Goal: Information Seeking & Learning: Compare options

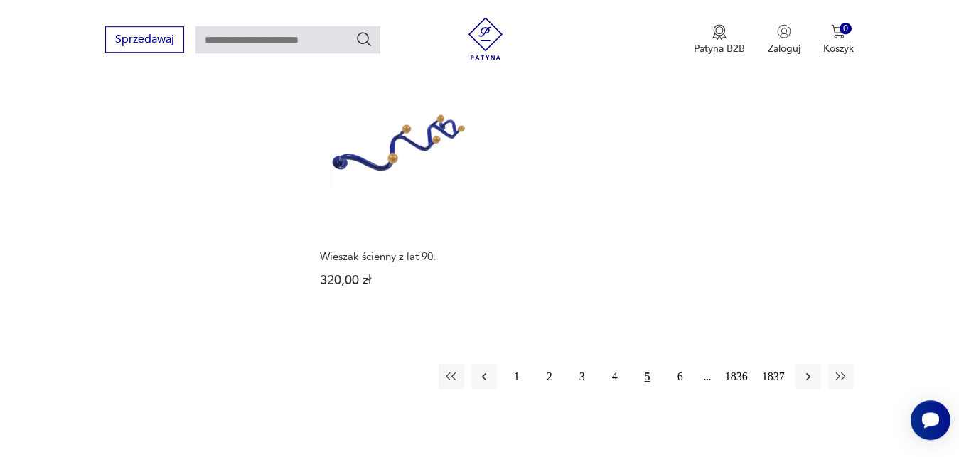
scroll to position [1829, 0]
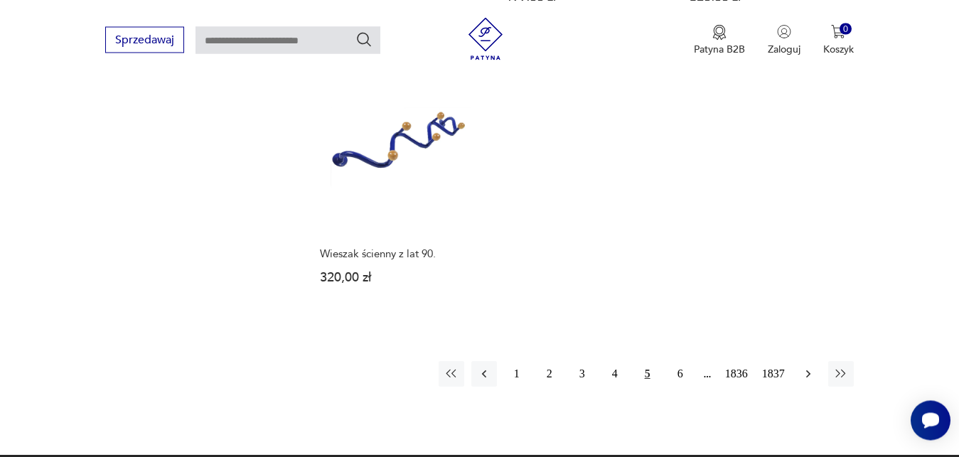
click at [809, 370] on icon "button" at bounding box center [808, 374] width 4 height 8
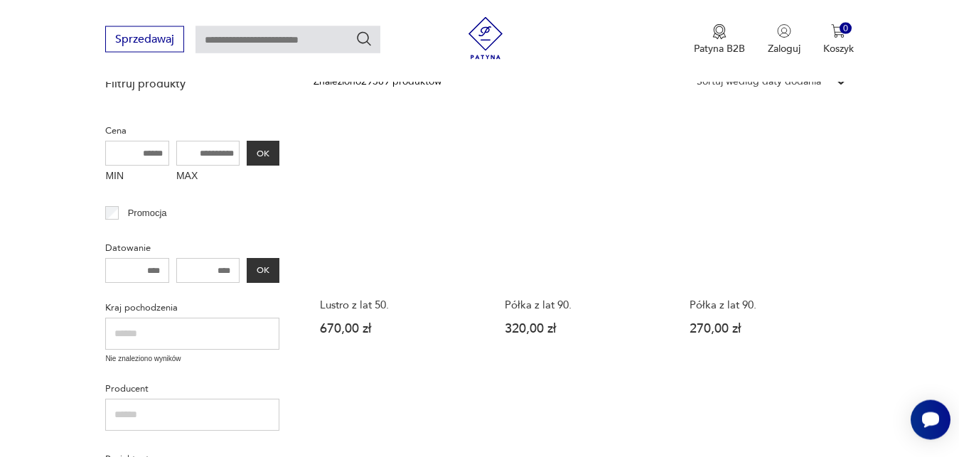
scroll to position [330, 0]
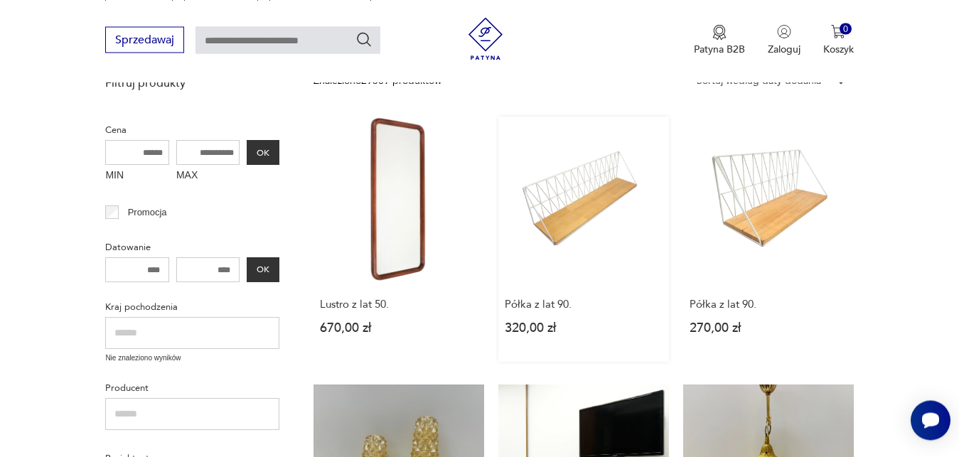
click at [586, 219] on link "Półka z lat 90. 320,00 zł" at bounding box center [584, 239] width 171 height 245
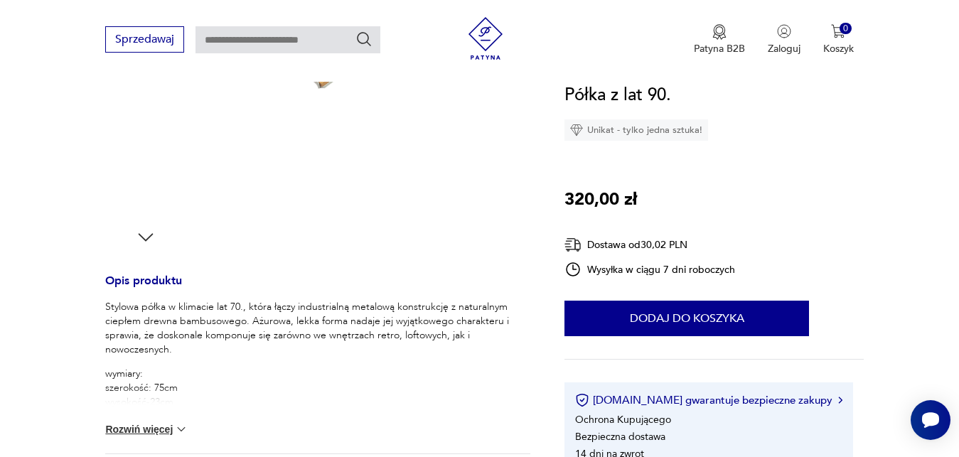
scroll to position [435, 0]
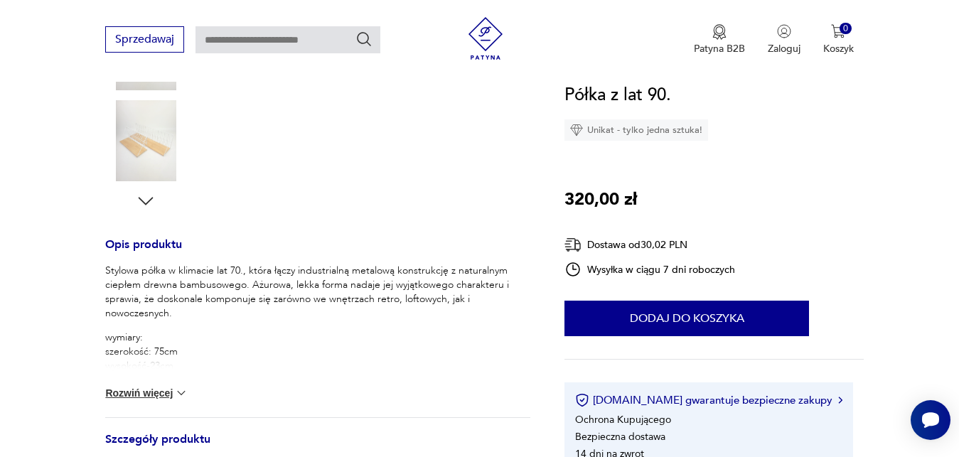
click at [184, 393] on img at bounding box center [181, 393] width 14 height 14
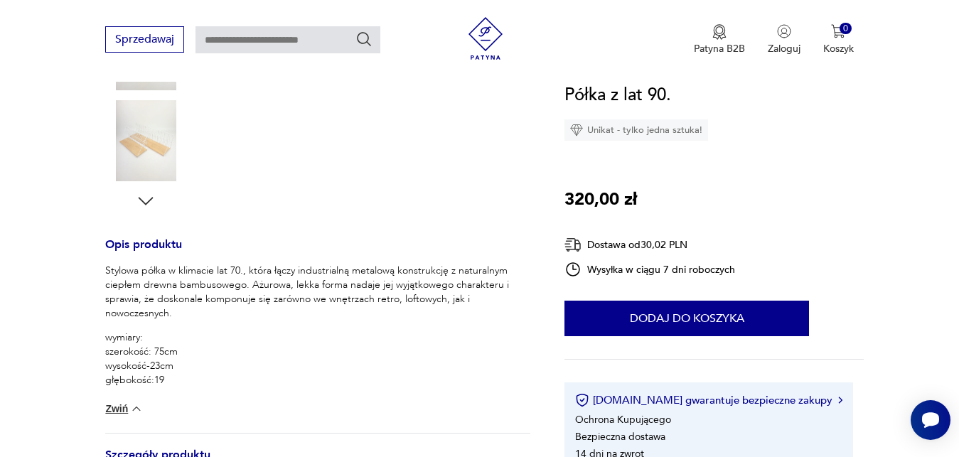
click at [146, 203] on icon "button" at bounding box center [145, 201] width 21 height 21
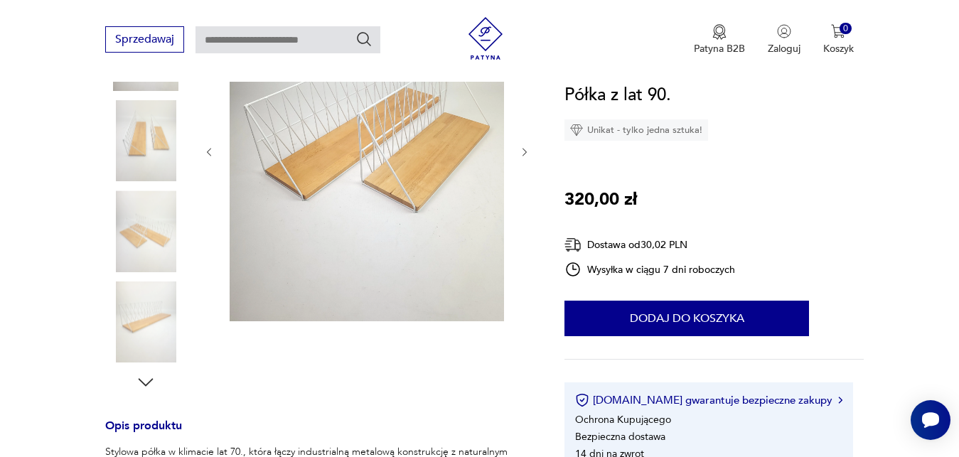
scroll to position [218, 0]
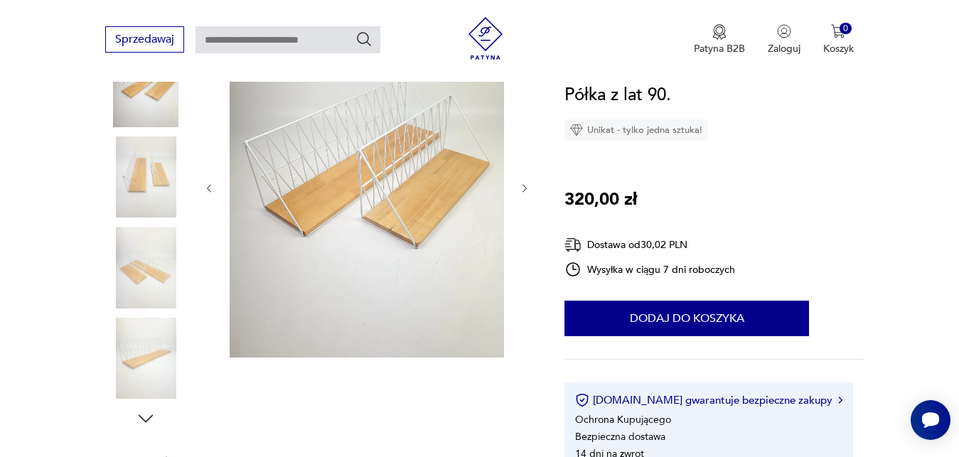
click at [524, 190] on icon "button" at bounding box center [525, 189] width 12 height 12
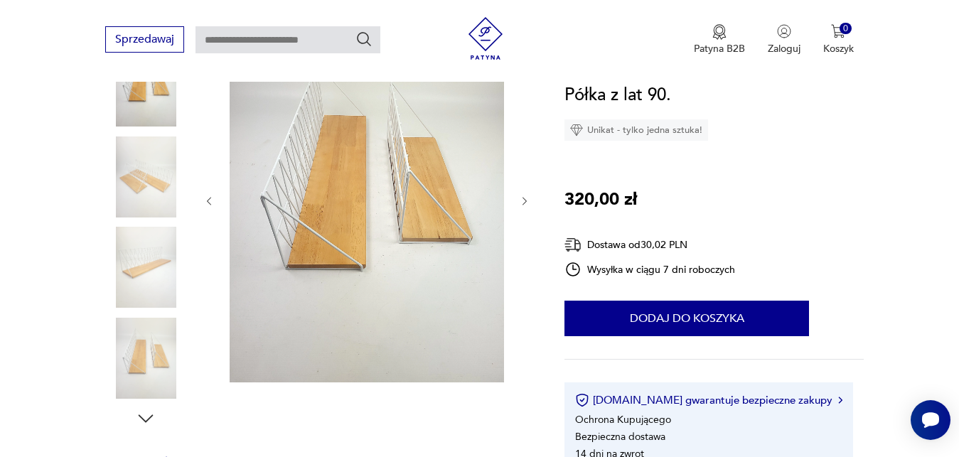
click at [524, 190] on div at bounding box center [366, 201] width 327 height 368
click at [526, 200] on icon "button" at bounding box center [525, 201] width 4 height 9
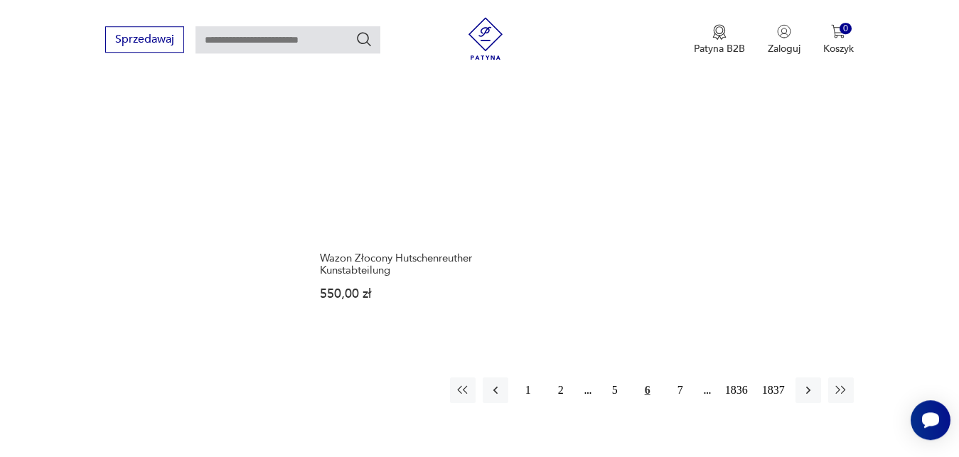
scroll to position [1794, 0]
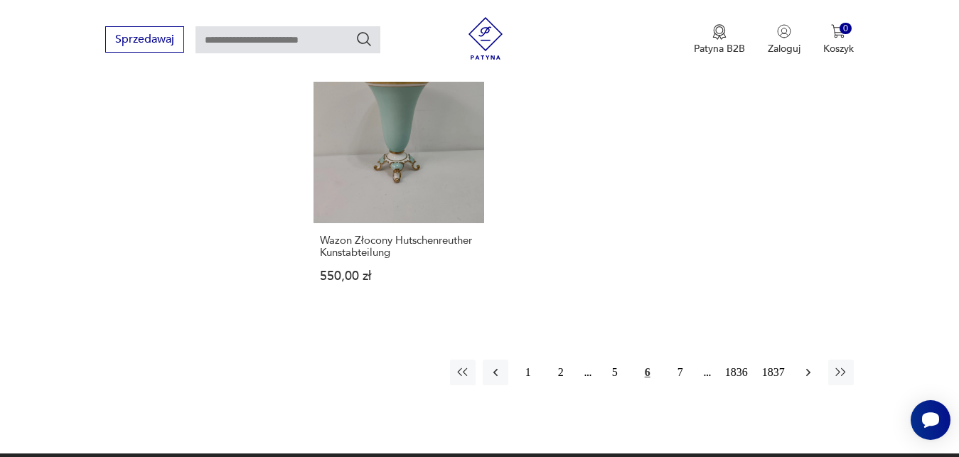
click at [808, 371] on icon "button" at bounding box center [809, 373] width 14 height 14
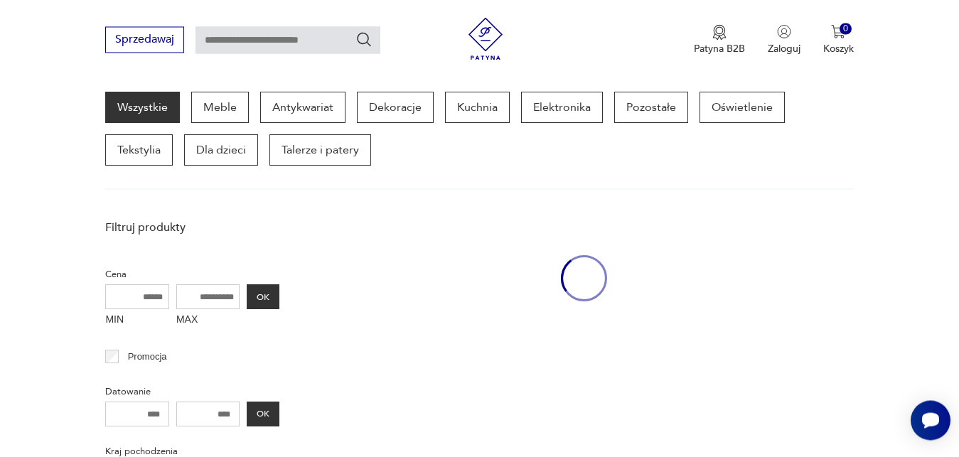
scroll to position [184, 0]
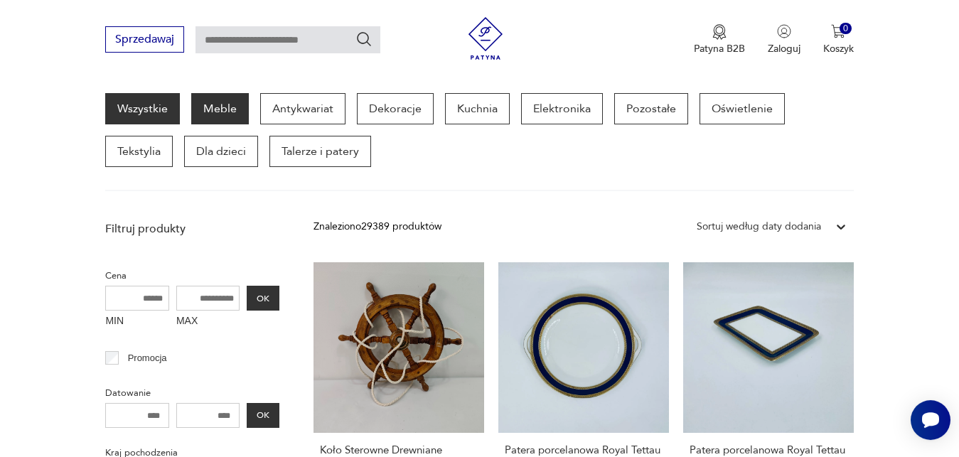
click at [220, 105] on p "Meble" at bounding box center [220, 108] width 58 height 31
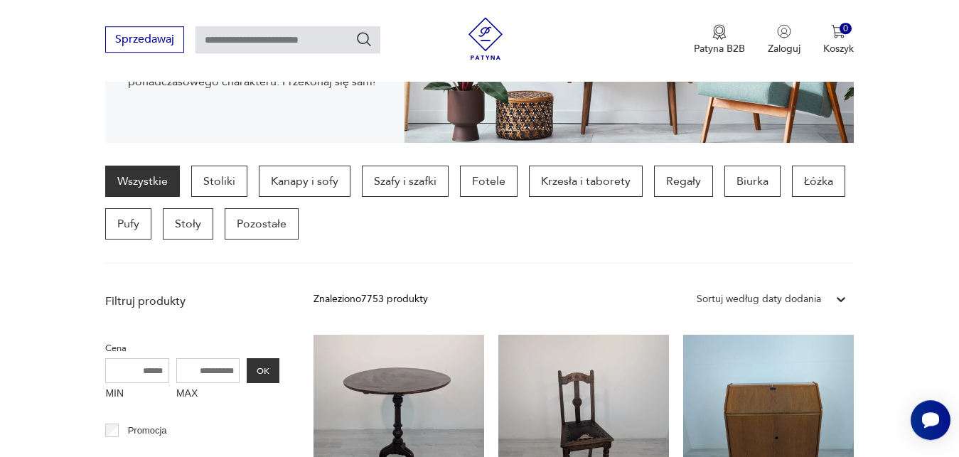
scroll to position [300, 0]
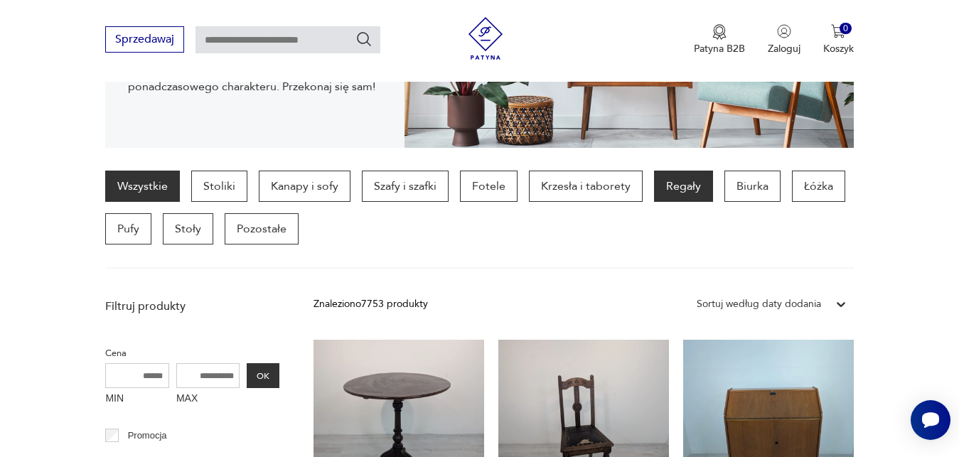
click at [689, 180] on p "Regały" at bounding box center [683, 186] width 59 height 31
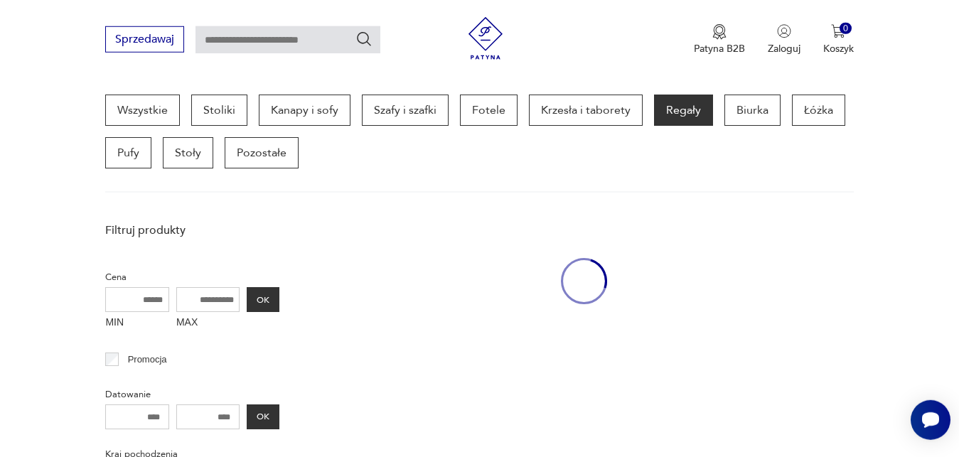
scroll to position [378, 0]
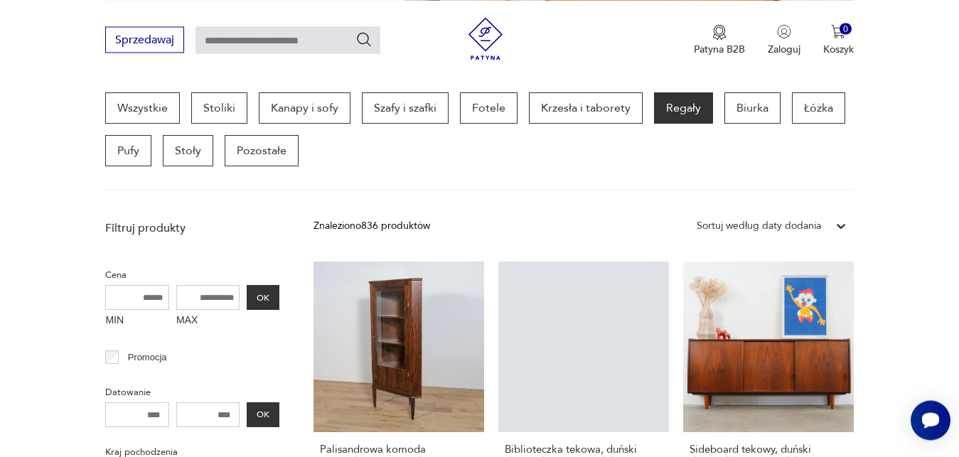
click at [840, 228] on icon at bounding box center [841, 226] width 9 height 5
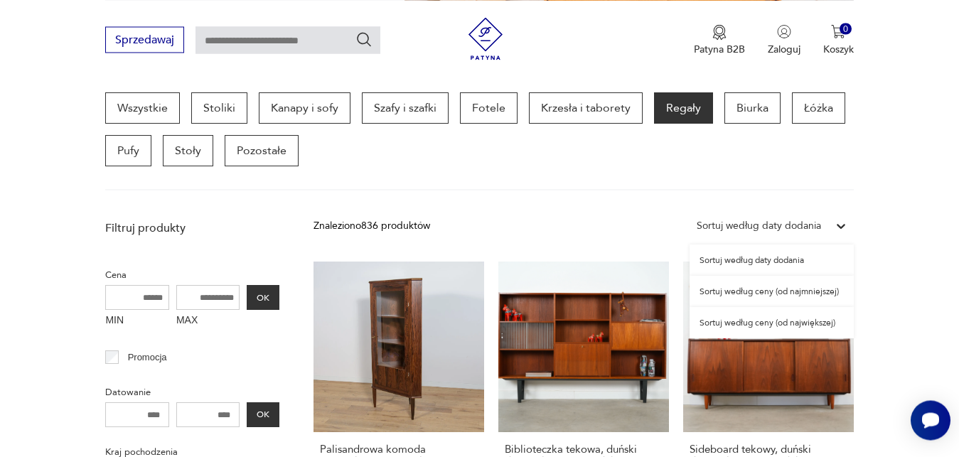
scroll to position [378, 0]
click at [802, 292] on div "Sortuj według ceny (od najmniejszej)" at bounding box center [772, 292] width 164 height 31
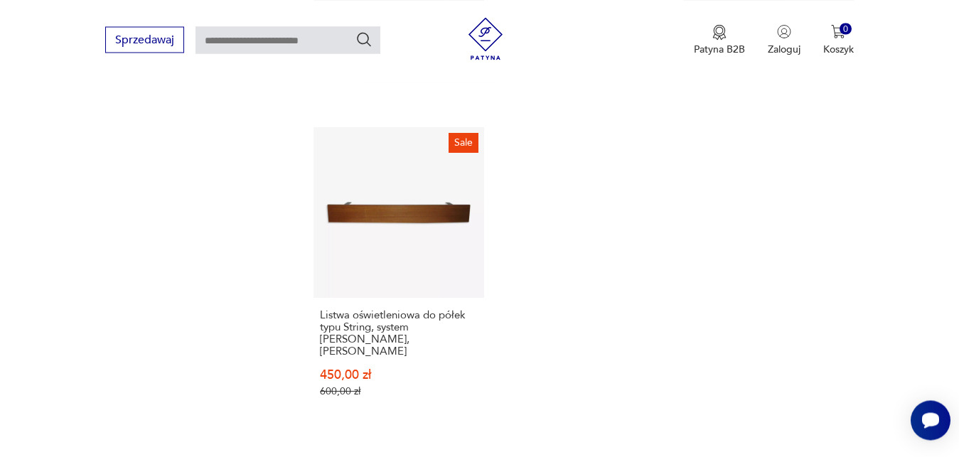
scroll to position [2047, 0]
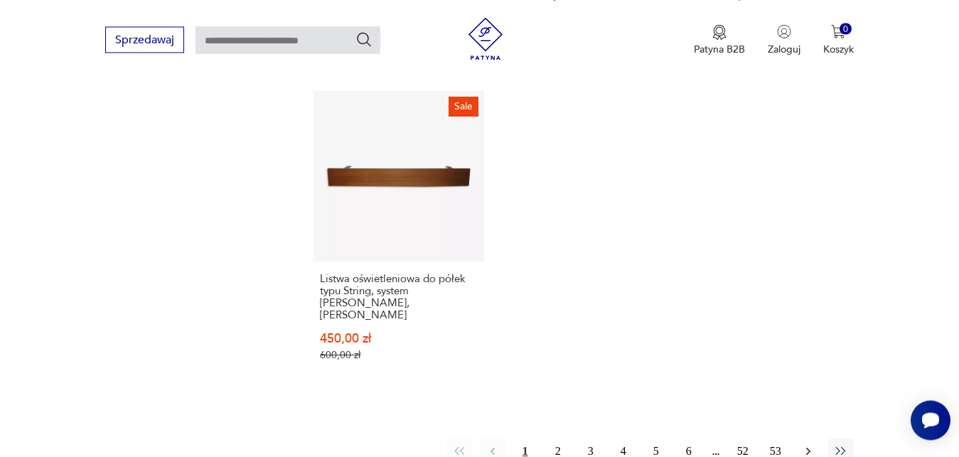
click at [808, 445] on icon "button" at bounding box center [809, 452] width 14 height 14
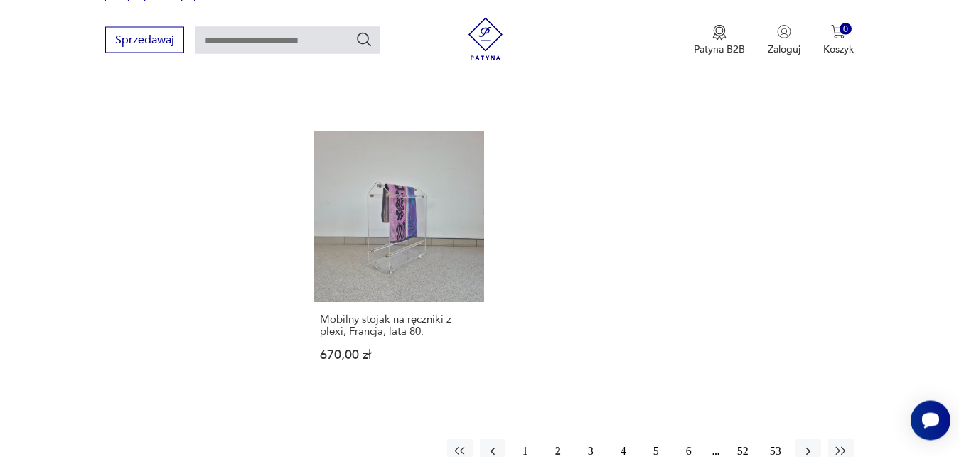
scroll to position [2023, 0]
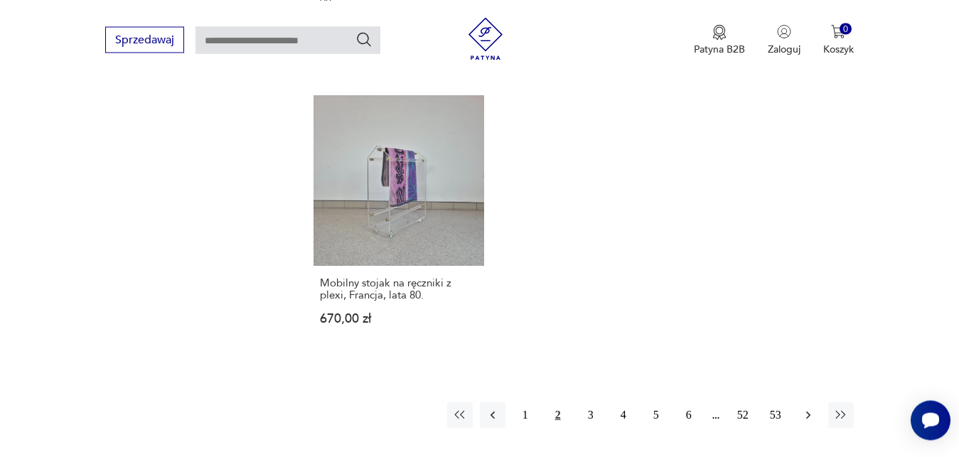
click at [807, 413] on icon "button" at bounding box center [809, 415] width 14 height 14
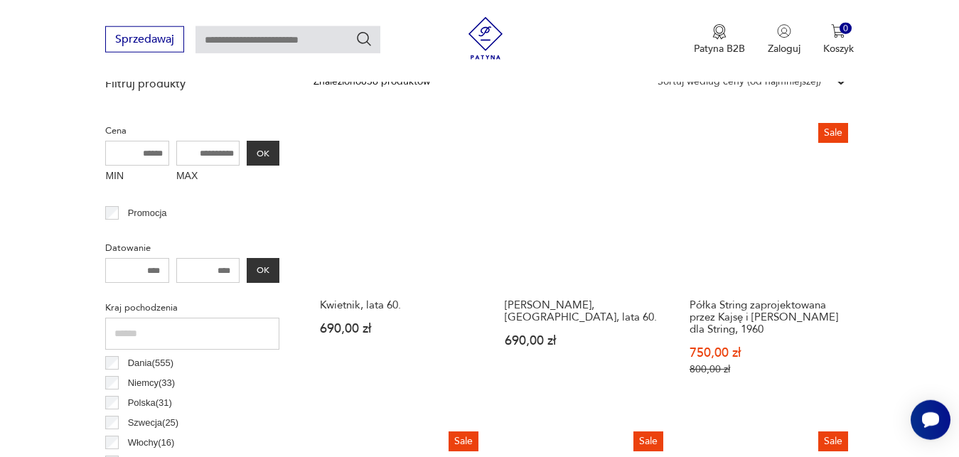
scroll to position [523, 0]
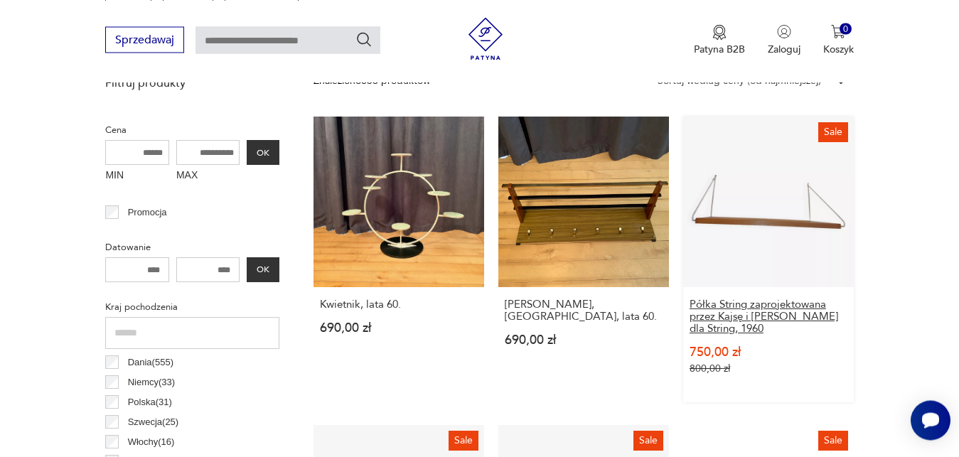
click at [818, 312] on h3 "Półka String zaprojektowana przez Kajsę i [PERSON_NAME] dla String, 1960" at bounding box center [769, 317] width 158 height 36
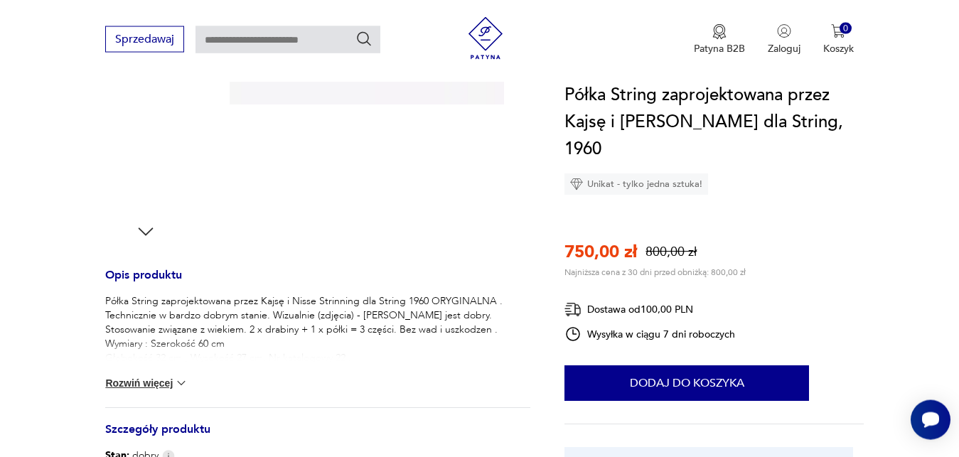
scroll to position [411, 0]
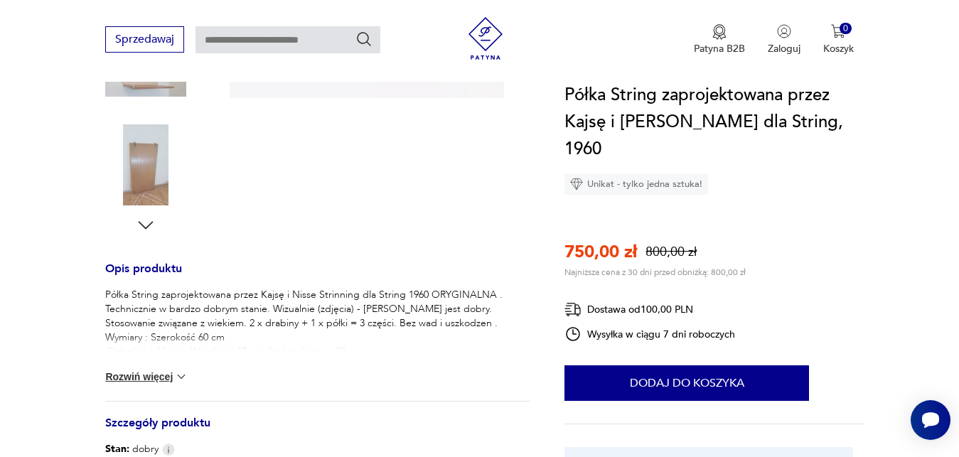
click at [188, 375] on img at bounding box center [181, 377] width 14 height 14
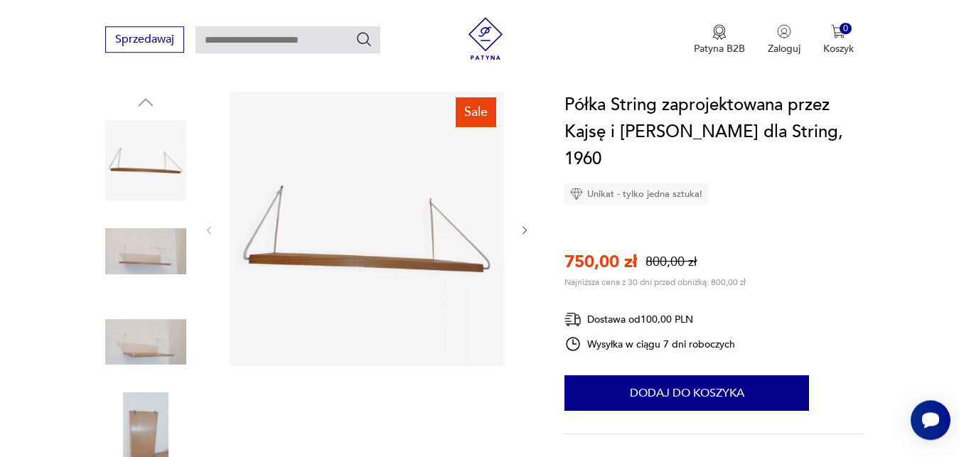
scroll to position [121, 0]
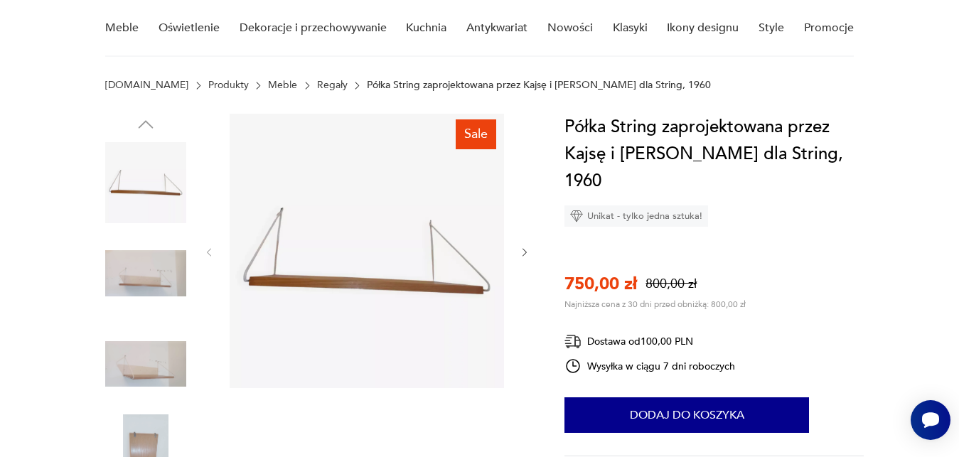
click at [143, 435] on img at bounding box center [145, 455] width 81 height 81
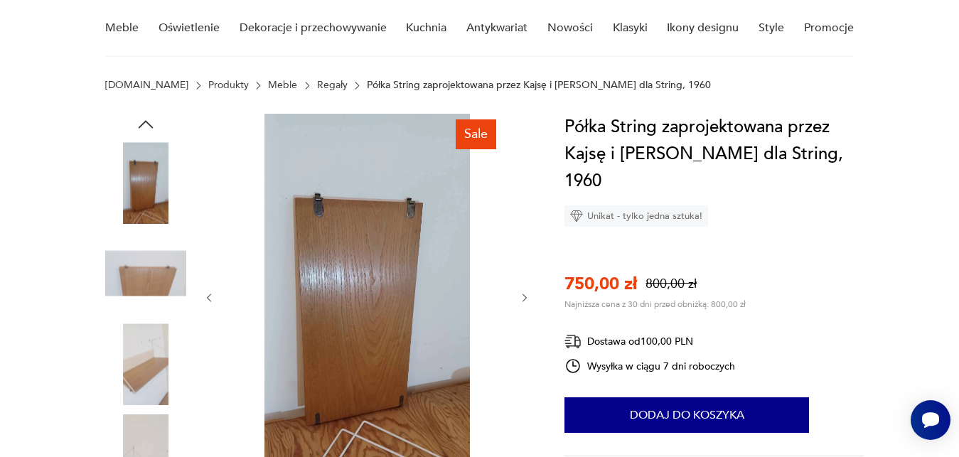
click at [157, 283] on img at bounding box center [145, 273] width 81 height 81
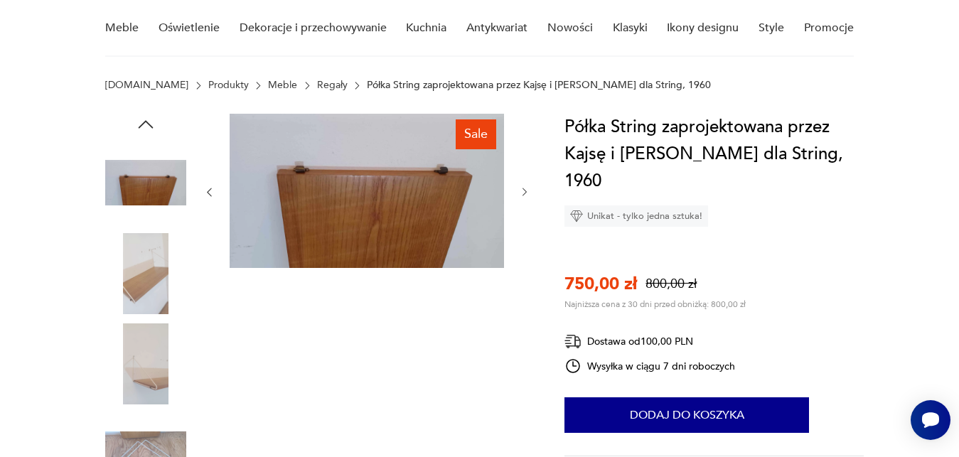
click at [141, 187] on img at bounding box center [145, 182] width 81 height 81
click at [150, 124] on icon "button" at bounding box center [145, 124] width 21 height 21
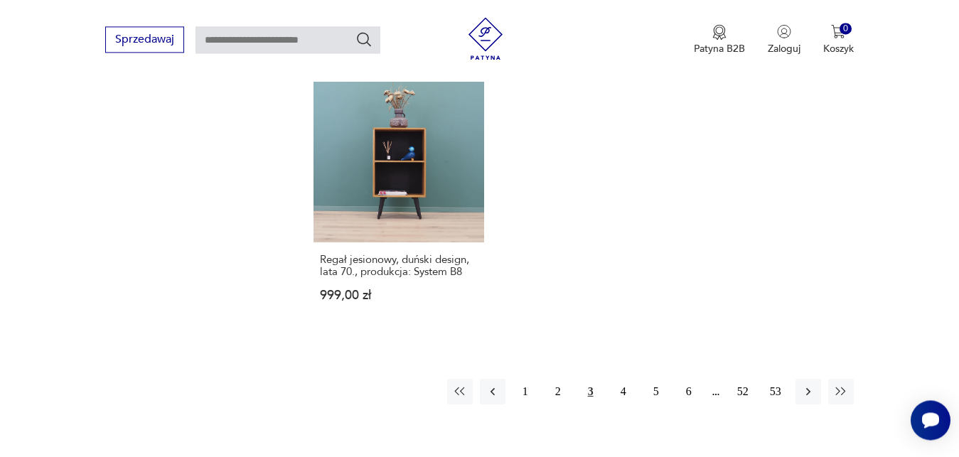
scroll to position [2091, 0]
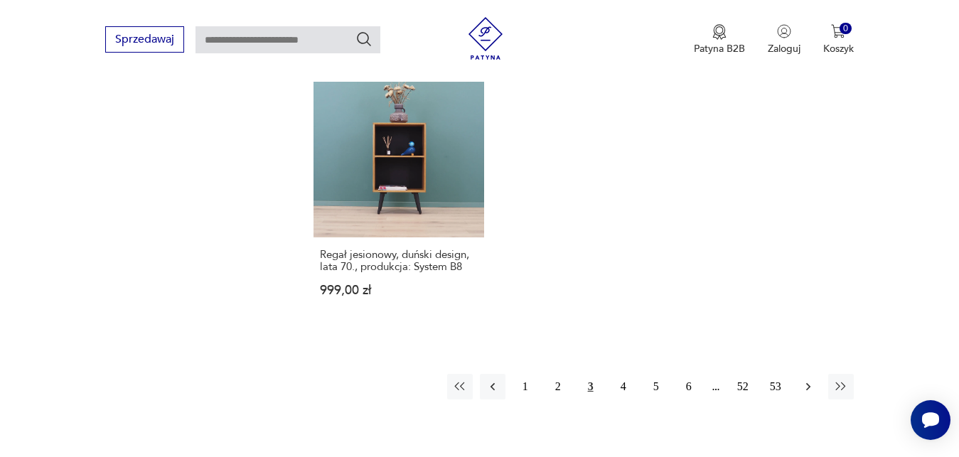
click at [806, 380] on icon "button" at bounding box center [809, 387] width 14 height 14
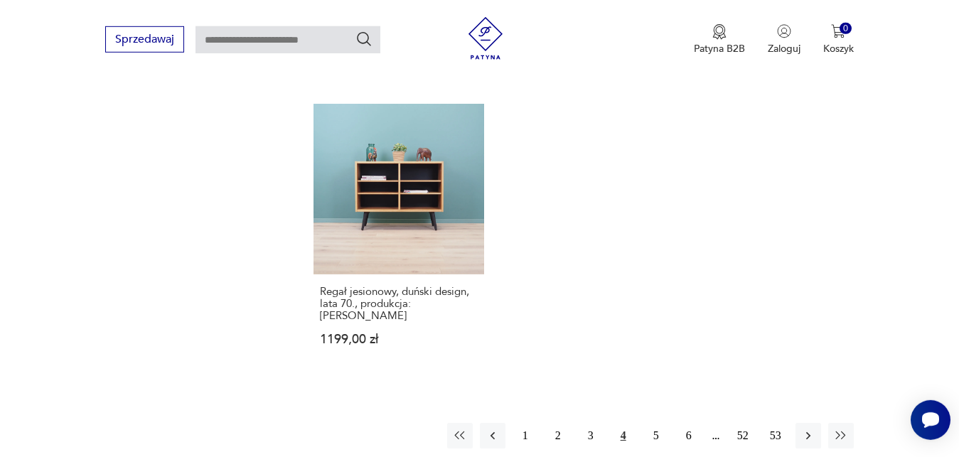
scroll to position [2082, 0]
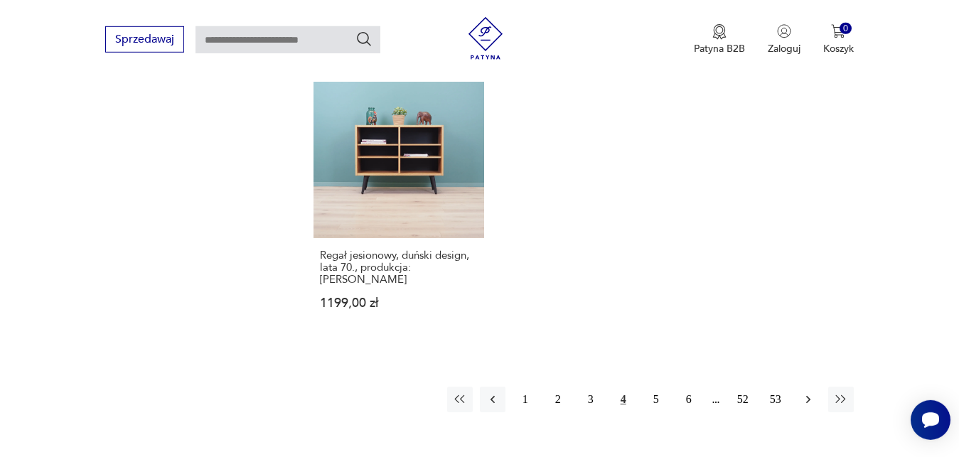
click at [809, 395] on icon "button" at bounding box center [808, 399] width 4 height 8
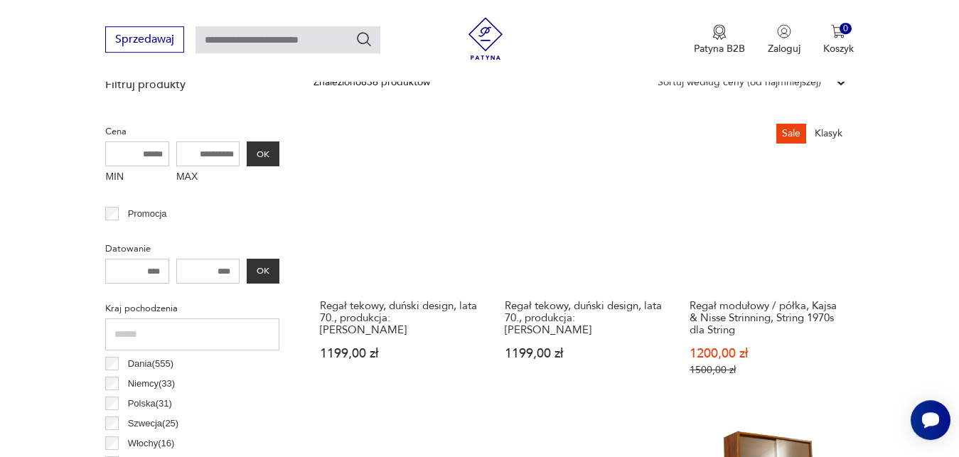
scroll to position [523, 0]
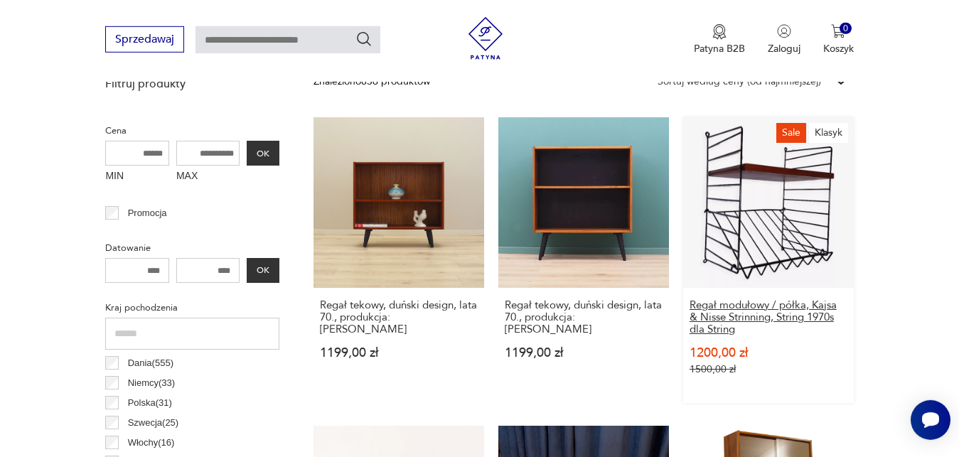
click at [821, 312] on h3 "Regał modułowy / półka, Kajsa & Nisse Strinning, String 1970s dla String" at bounding box center [769, 317] width 158 height 36
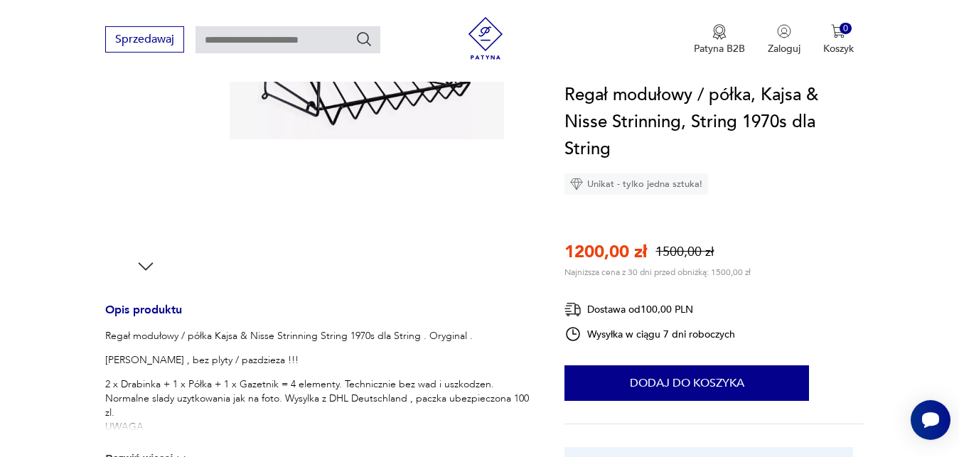
scroll to position [399, 0]
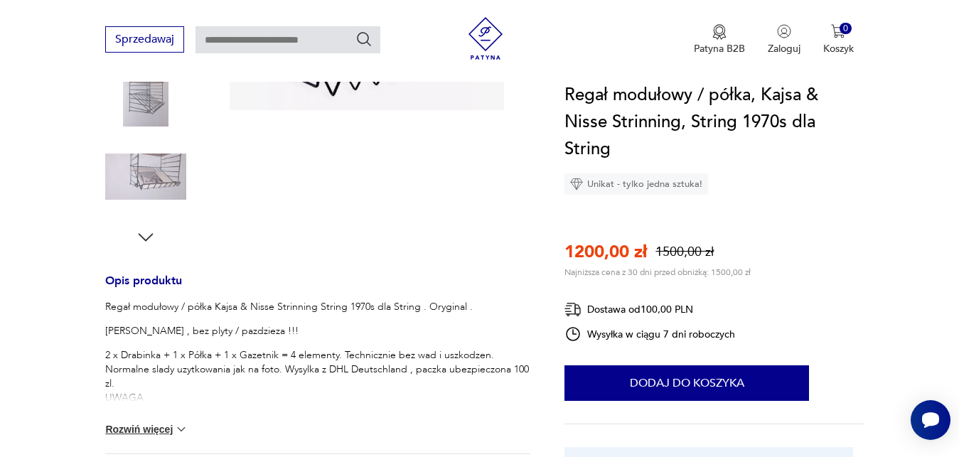
click at [186, 427] on img at bounding box center [181, 429] width 14 height 14
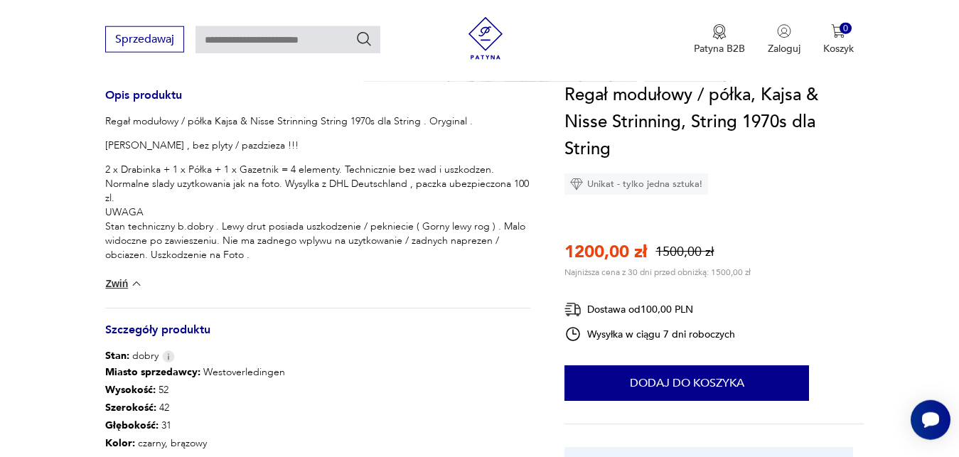
scroll to position [617, 0]
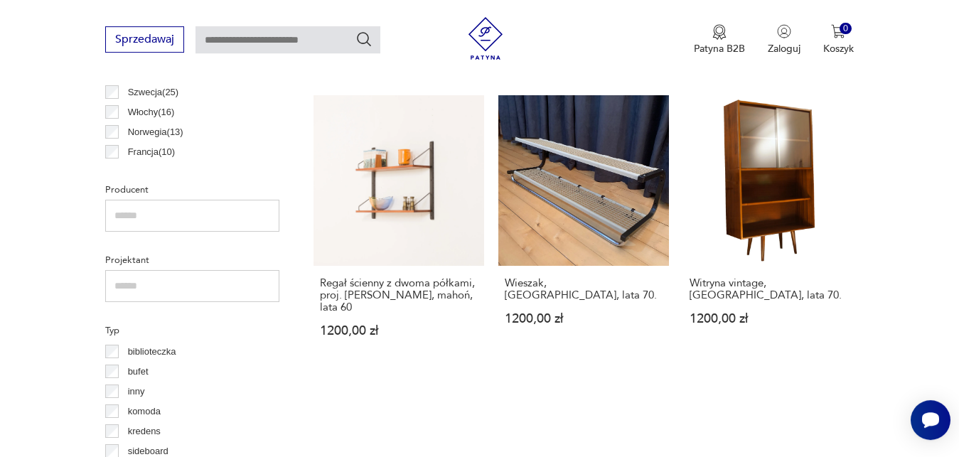
scroll to position [859, 0]
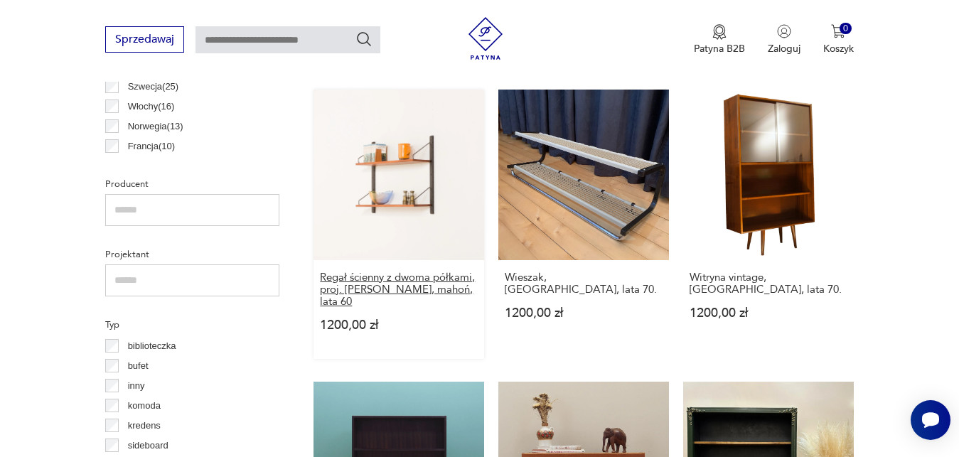
click at [447, 281] on h3 "Regał ścienny z dwoma półkami, proj. [PERSON_NAME], mahoń, lata 60" at bounding box center [399, 290] width 158 height 36
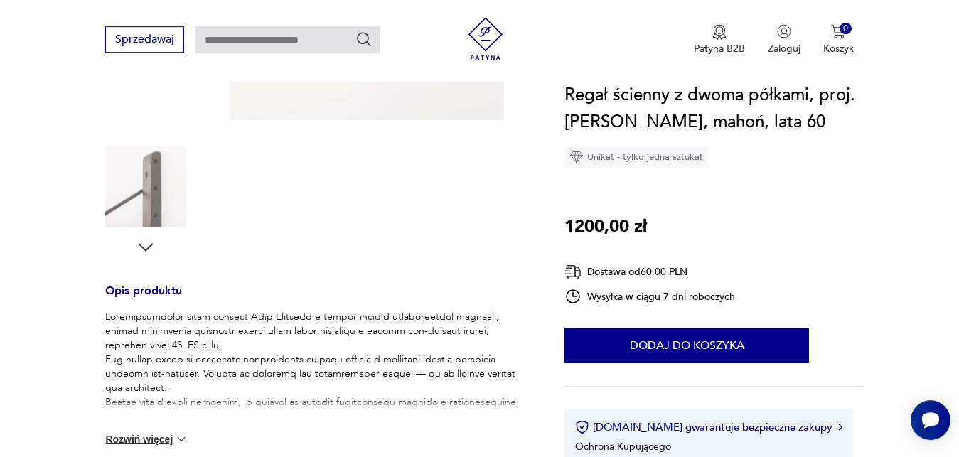
scroll to position [399, 0]
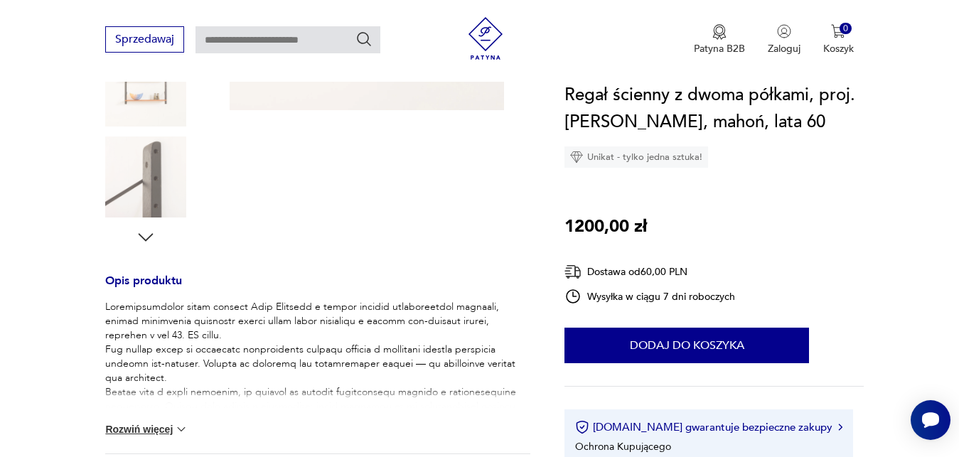
click at [186, 430] on img at bounding box center [181, 429] width 14 height 14
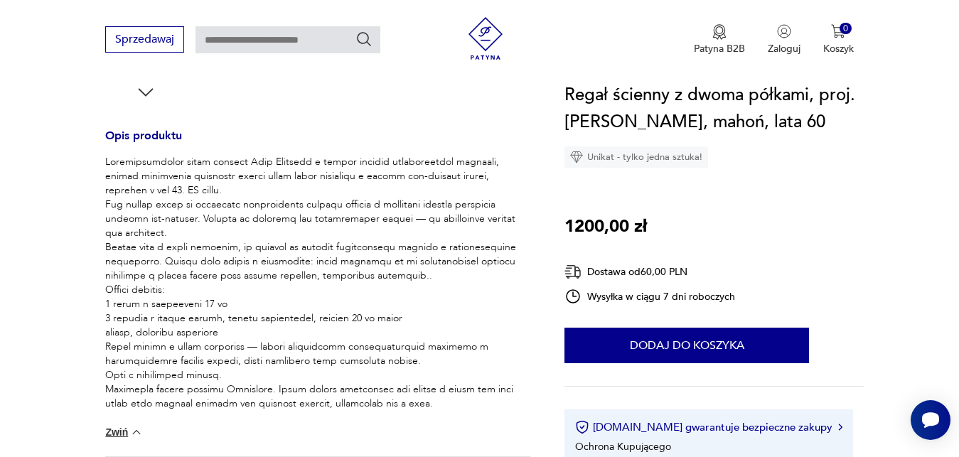
scroll to position [580, 0]
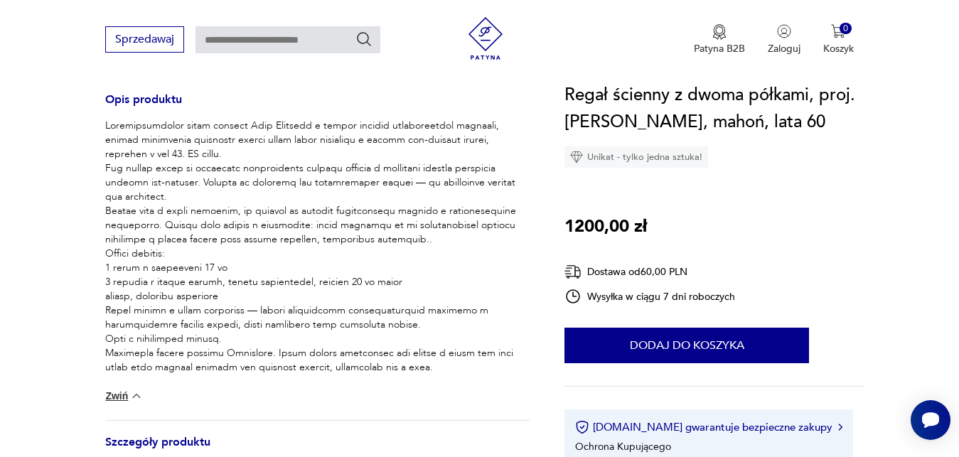
click at [137, 398] on img at bounding box center [136, 396] width 14 height 14
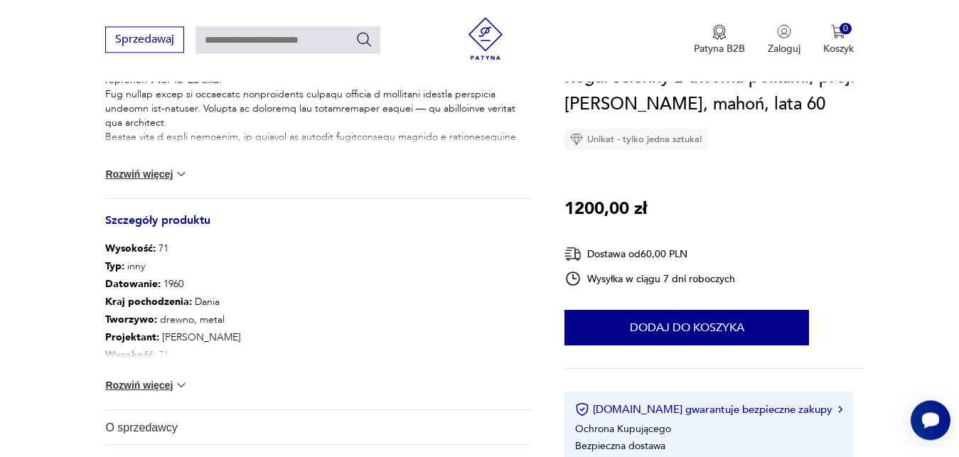
scroll to position [689, 0]
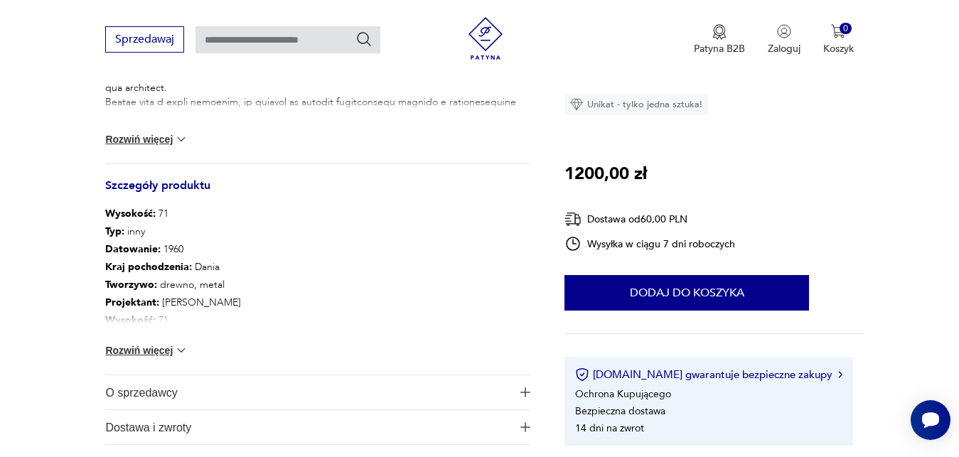
click at [186, 351] on img at bounding box center [181, 351] width 14 height 14
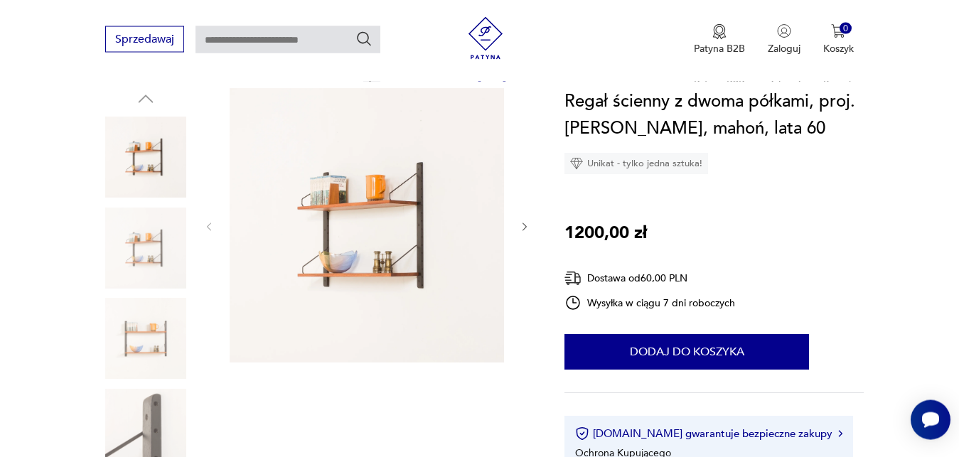
scroll to position [145, 0]
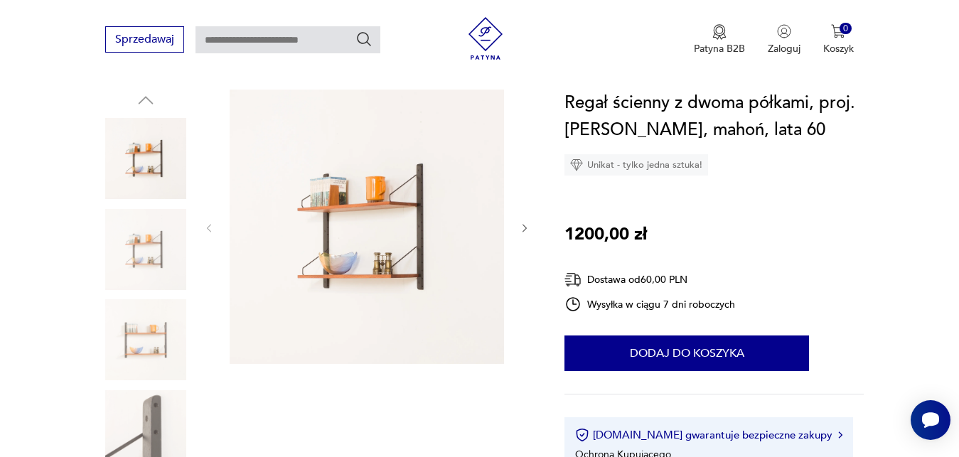
click at [525, 227] on icon "button" at bounding box center [525, 229] width 12 height 12
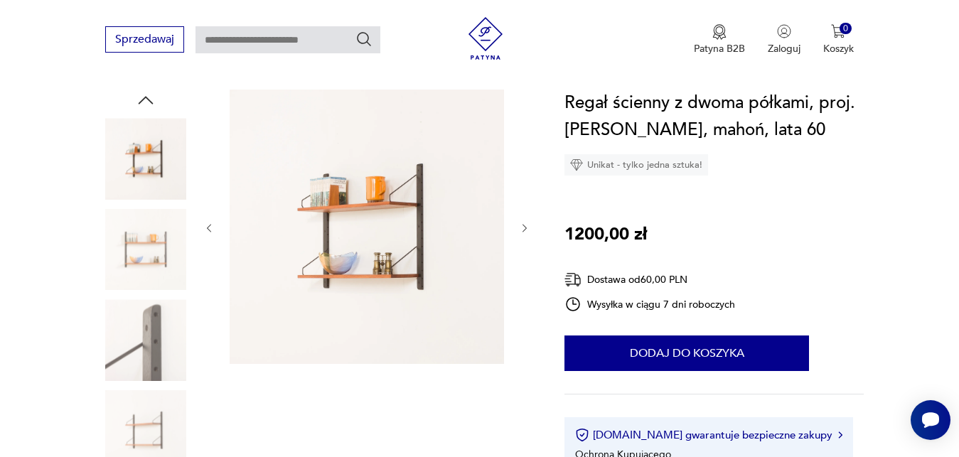
click at [525, 227] on icon "button" at bounding box center [525, 229] width 12 height 12
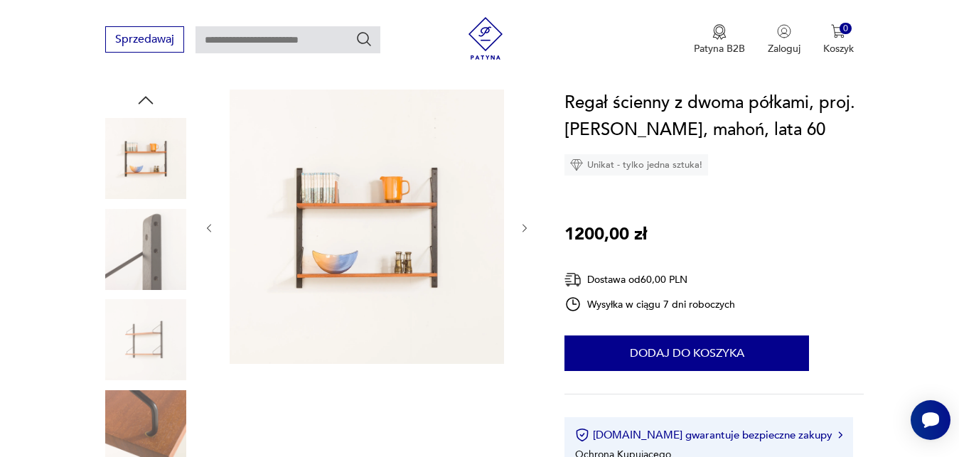
click at [525, 227] on icon "button" at bounding box center [525, 229] width 12 height 12
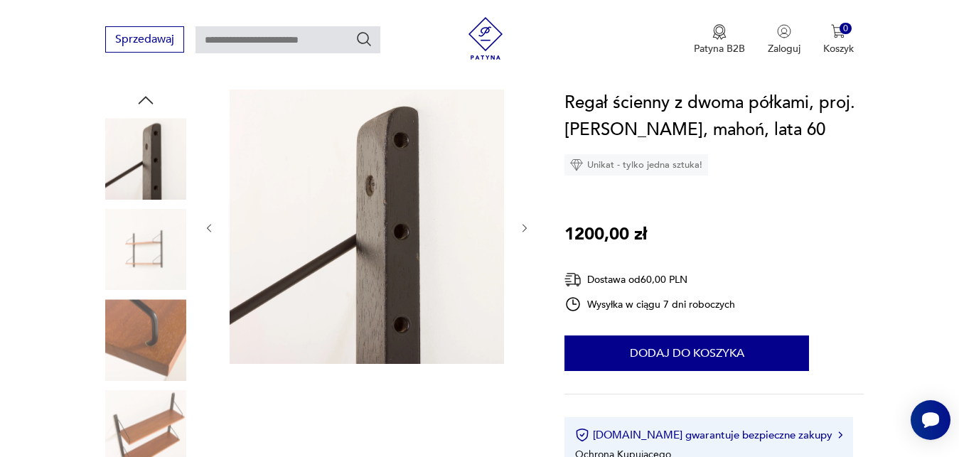
click at [525, 227] on icon "button" at bounding box center [525, 229] width 12 height 12
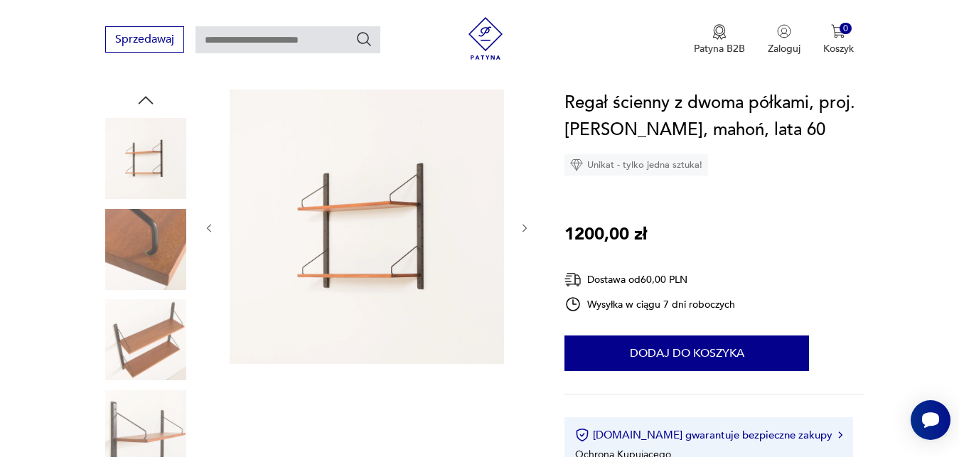
click at [525, 227] on icon "button" at bounding box center [525, 229] width 12 height 12
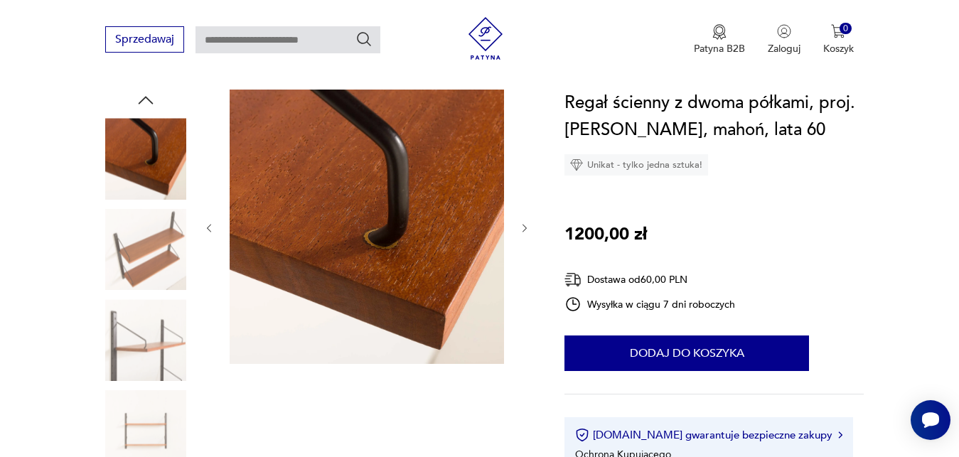
click at [525, 227] on icon "button" at bounding box center [525, 229] width 12 height 12
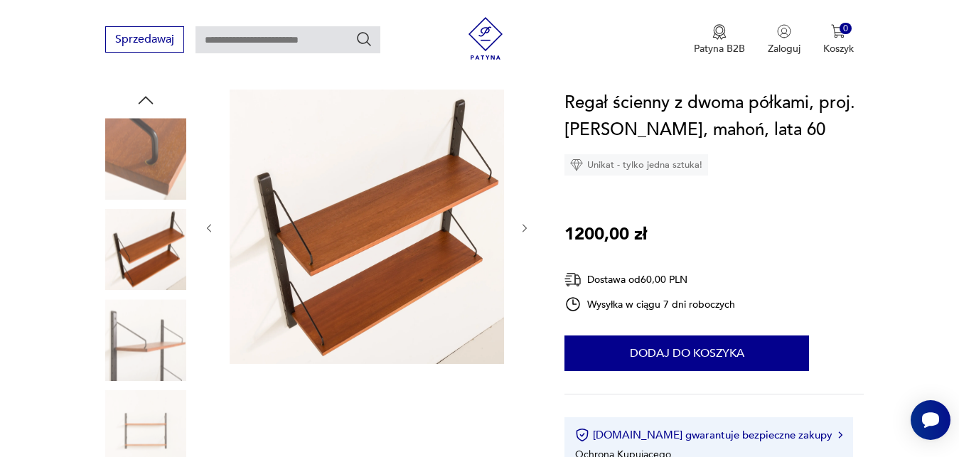
click at [525, 227] on icon "button" at bounding box center [525, 229] width 12 height 12
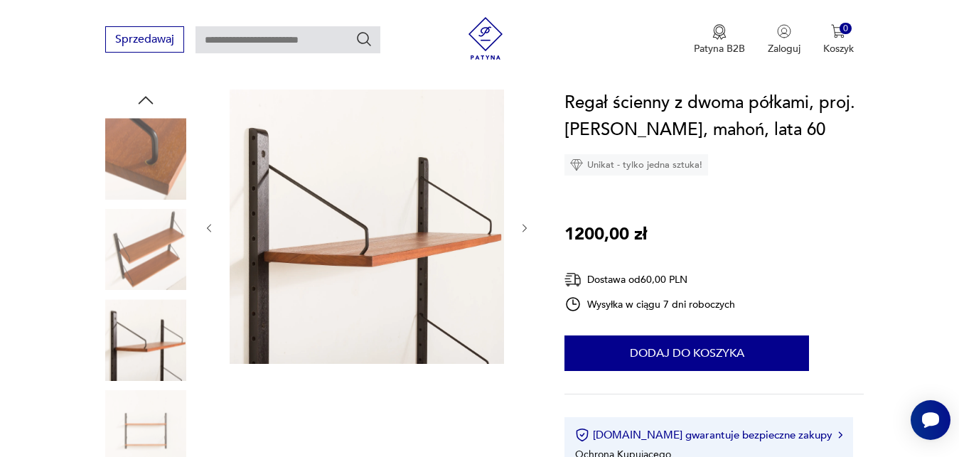
click at [525, 227] on icon "button" at bounding box center [525, 229] width 12 height 12
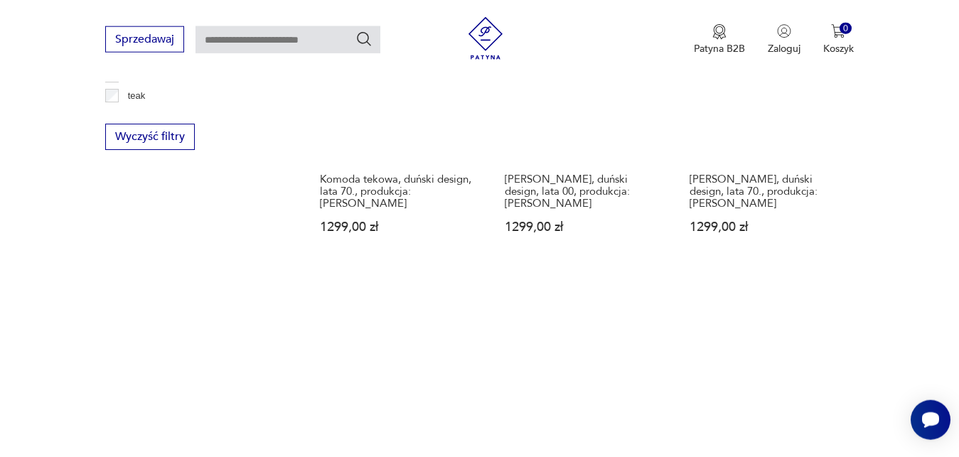
scroll to position [1863, 0]
